Goal: Task Accomplishment & Management: Manage account settings

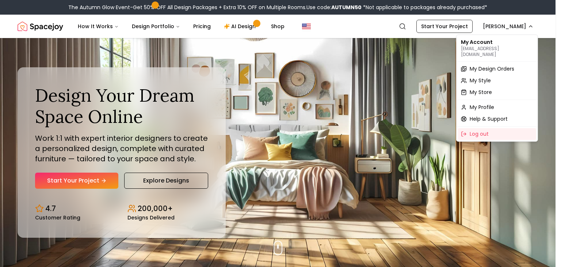
click at [470, 50] on p "[EMAIL_ADDRESS][DOMAIN_NAME]" at bounding box center [497, 52] width 72 height 12
click at [479, 65] on span "My Design Orders" at bounding box center [492, 68] width 45 height 7
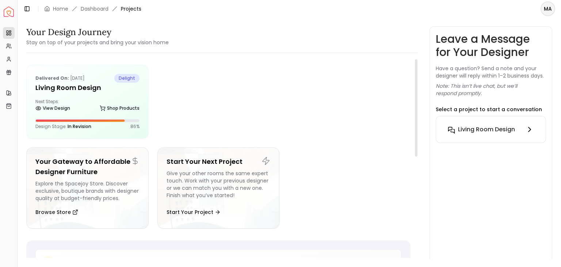
click at [484, 129] on h6 "Living Room design" at bounding box center [486, 129] width 57 height 9
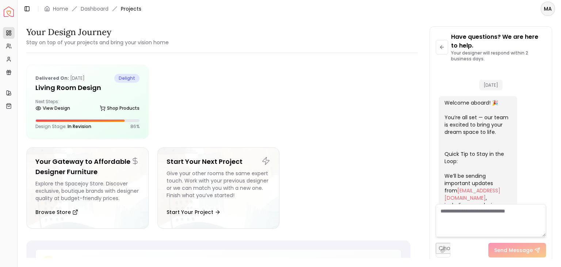
scroll to position [828, 0]
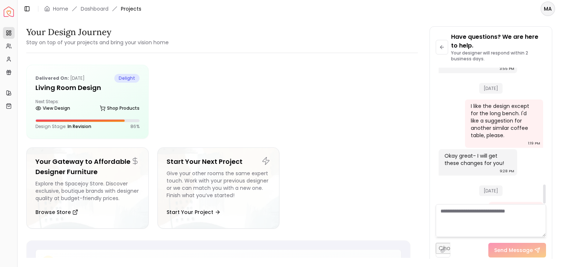
click at [545, 200] on div at bounding box center [544, 193] width 3 height 19
click at [514, 223] on textarea at bounding box center [491, 220] width 110 height 33
